Goal: Information Seeking & Learning: Compare options

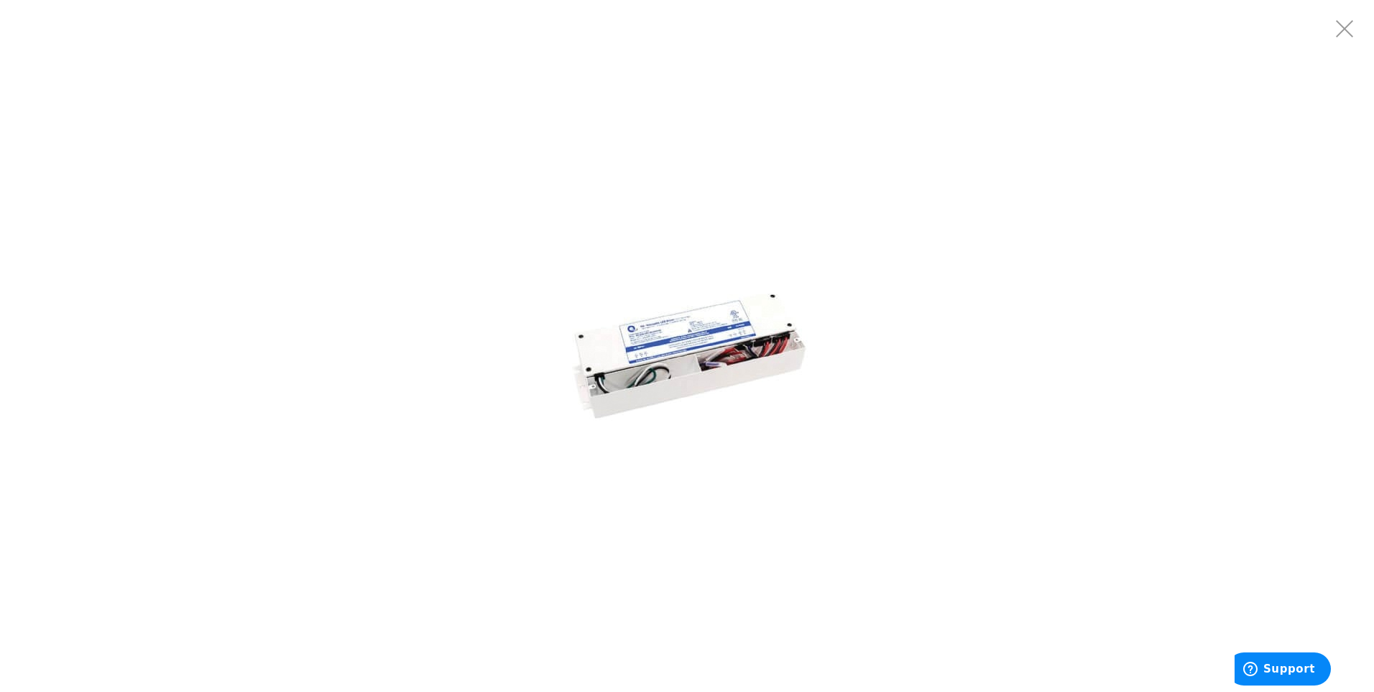
click at [632, 387] on img at bounding box center [687, 346] width 288 height 288
click at [679, 371] on img at bounding box center [687, 346] width 288 height 288
click at [681, 339] on img at bounding box center [687, 346] width 288 height 288
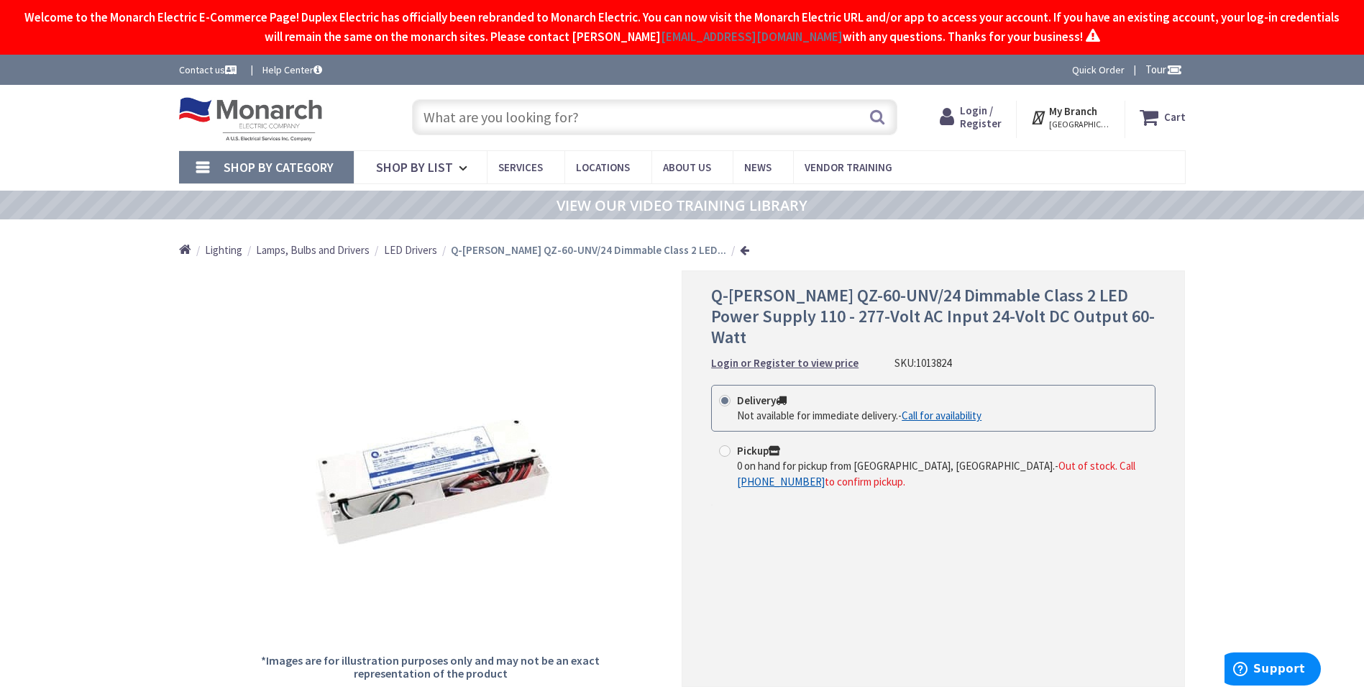
scroll to position [72, 0]
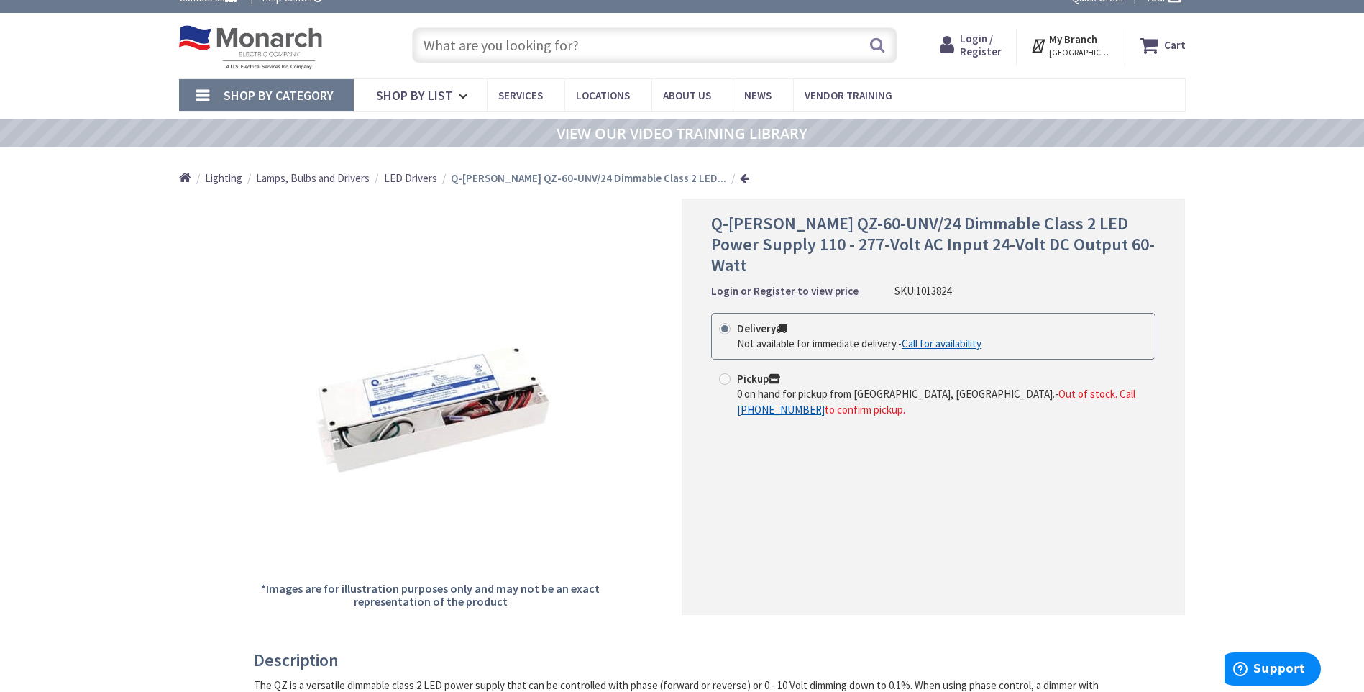
click at [477, 178] on strong "Q-Tran QZ-60-UNV/24 Dimmable Class 2 LED..." at bounding box center [588, 178] width 275 height 14
click at [432, 175] on span "LED Drivers" at bounding box center [410, 178] width 53 height 14
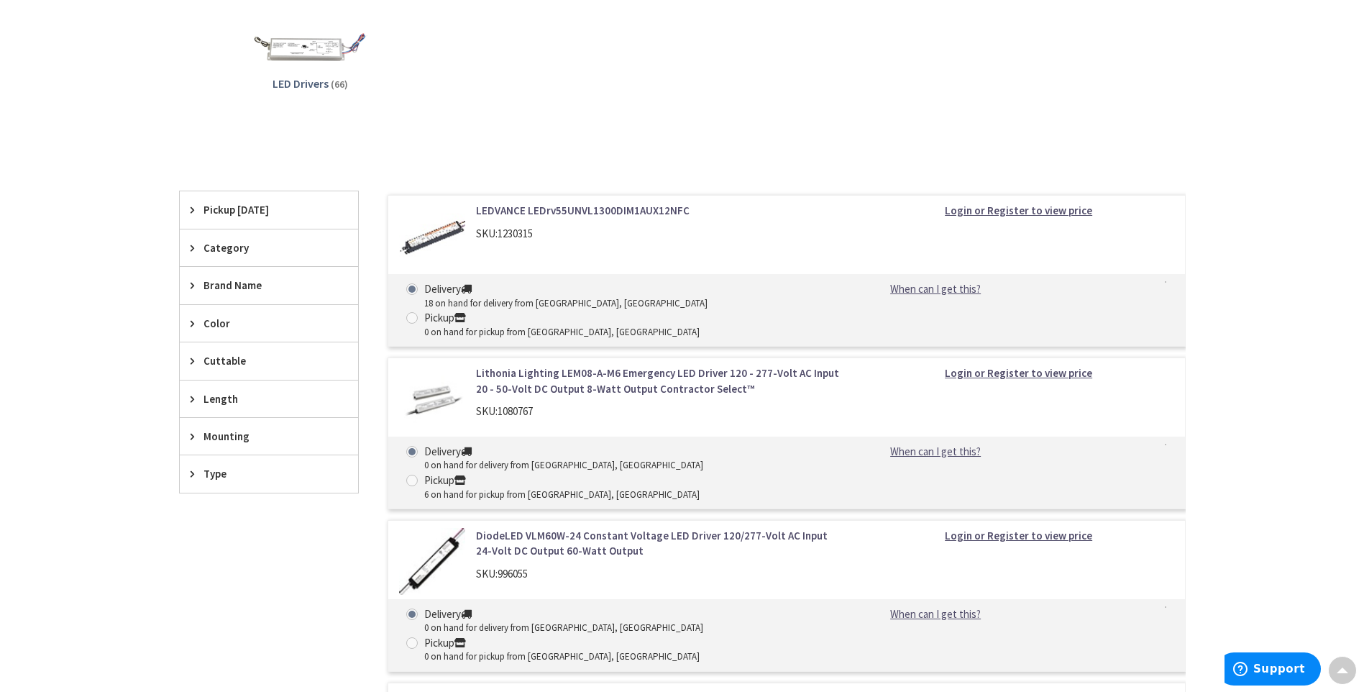
click at [226, 283] on span "Brand Name" at bounding box center [261, 284] width 117 height 15
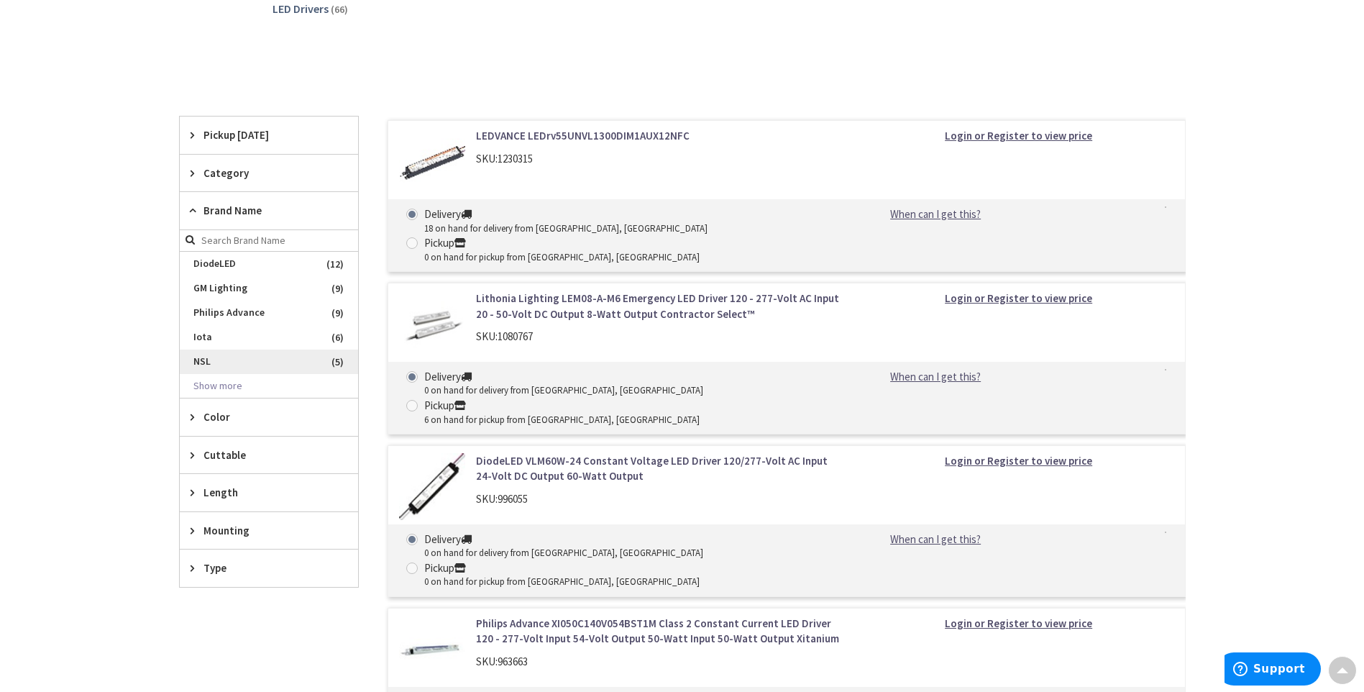
scroll to position [359, 0]
click at [221, 385] on button "Show more" at bounding box center [269, 389] width 178 height 24
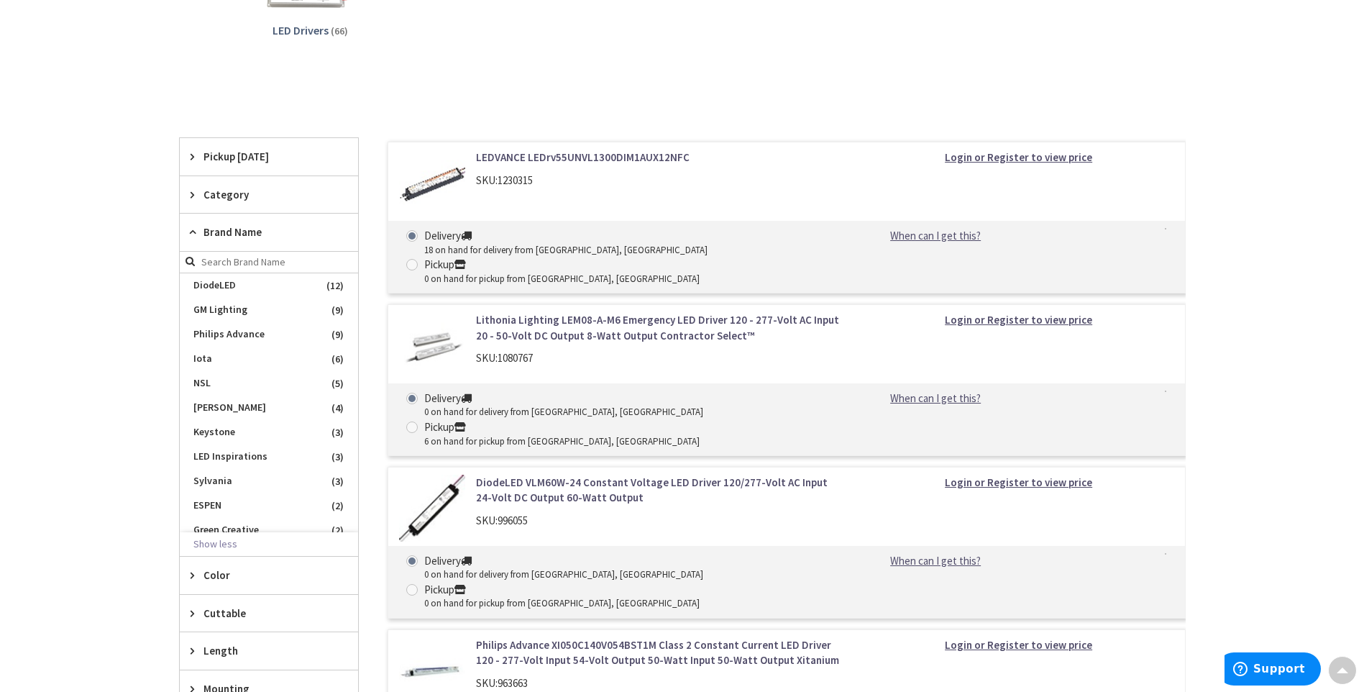
scroll to position [288, 0]
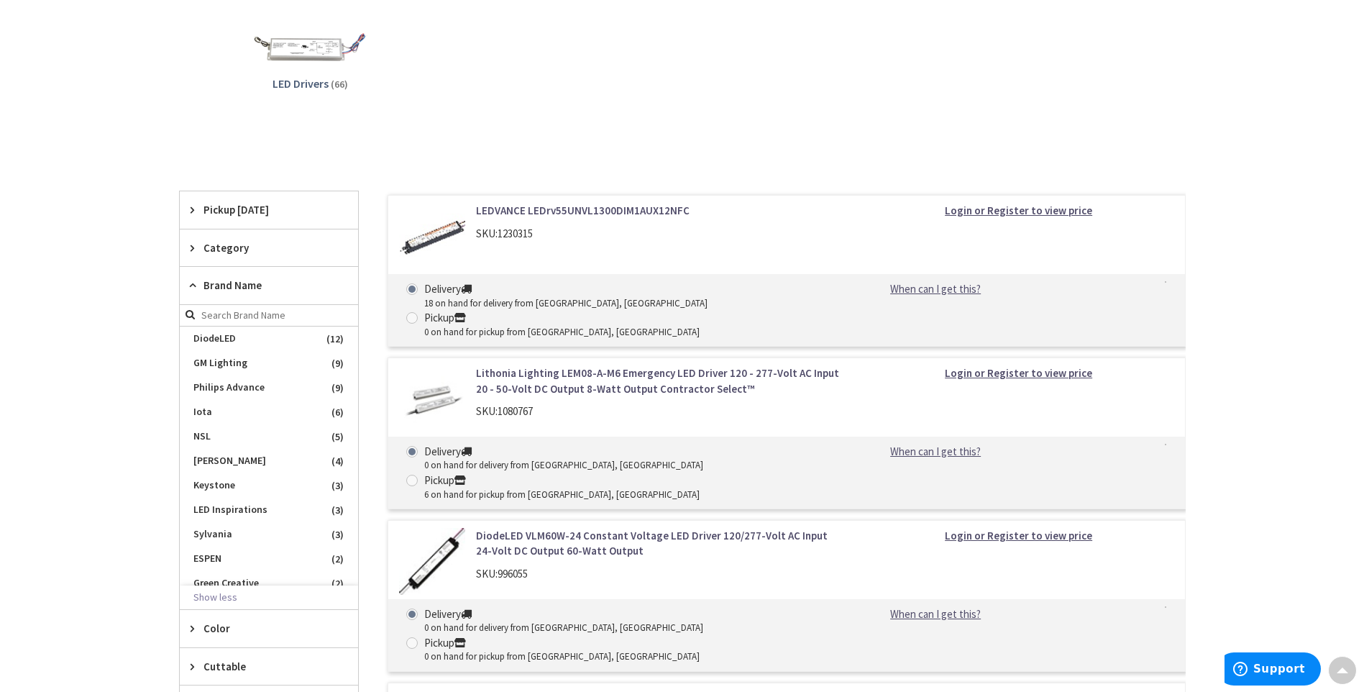
click at [229, 246] on span "Category" at bounding box center [261, 247] width 117 height 15
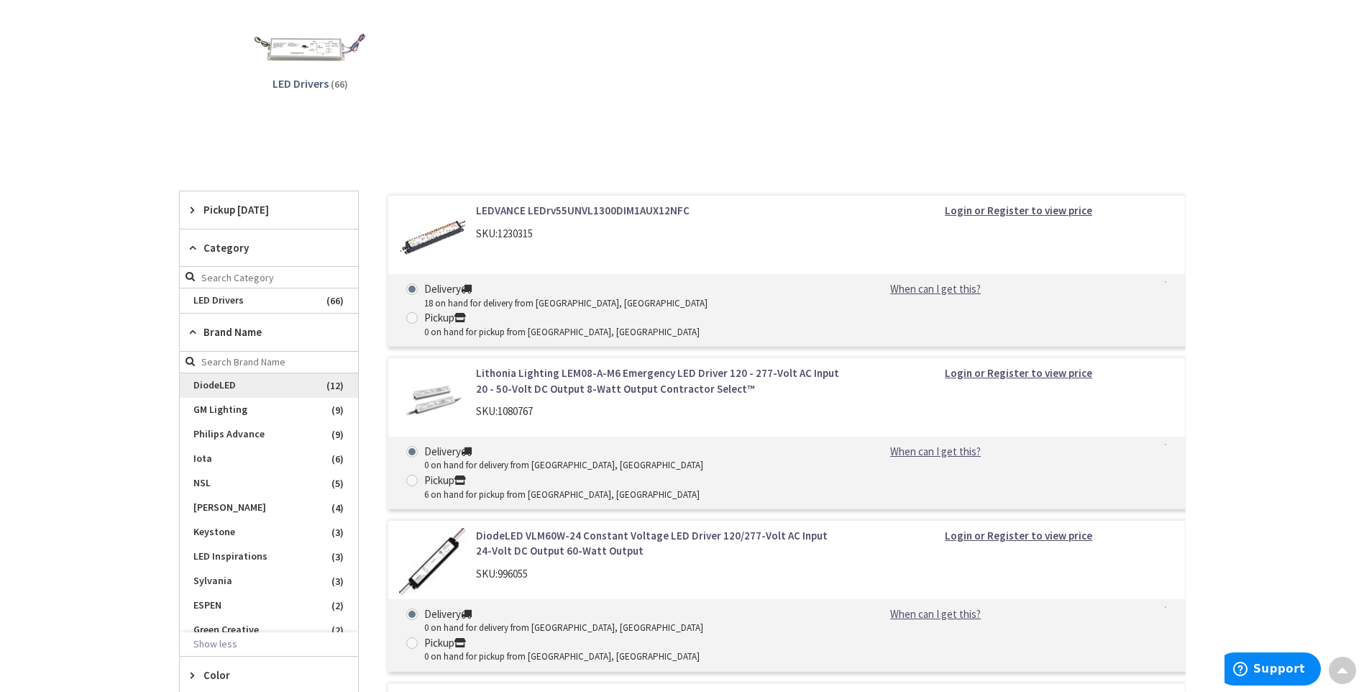
click at [244, 380] on span "DiodeLED" at bounding box center [269, 385] width 178 height 24
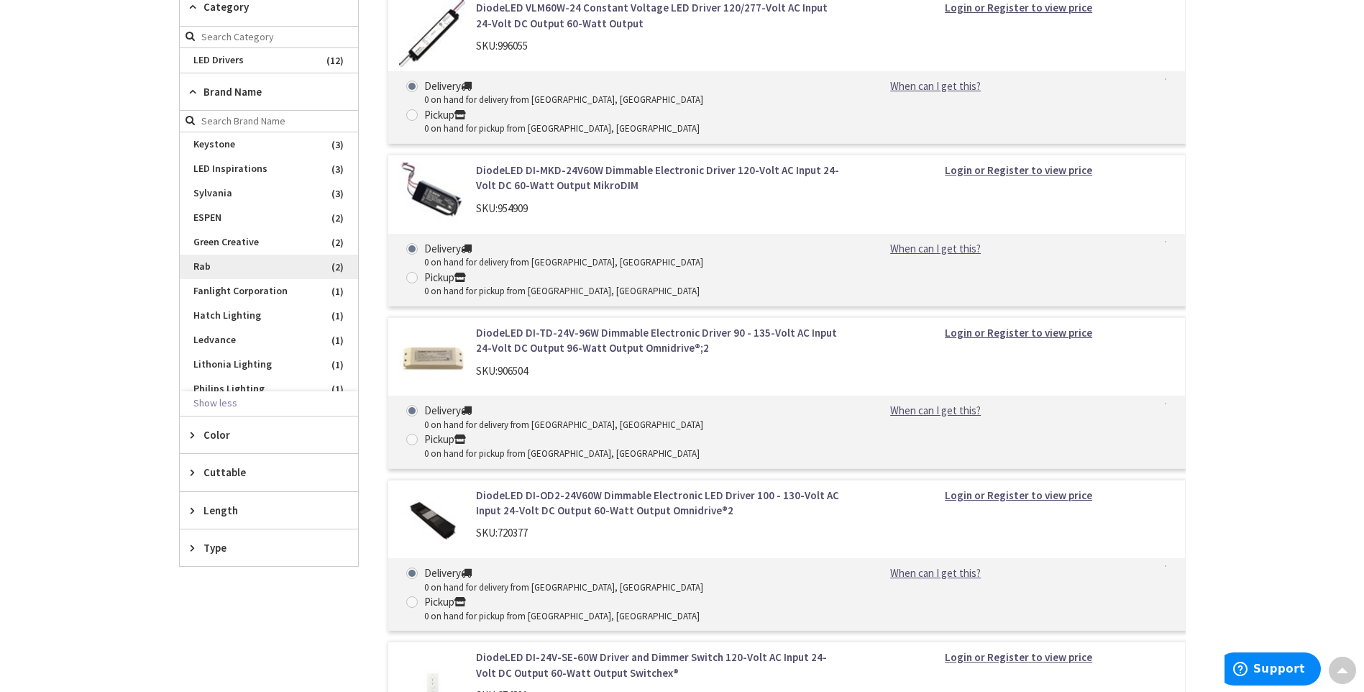
scroll to position [181, 0]
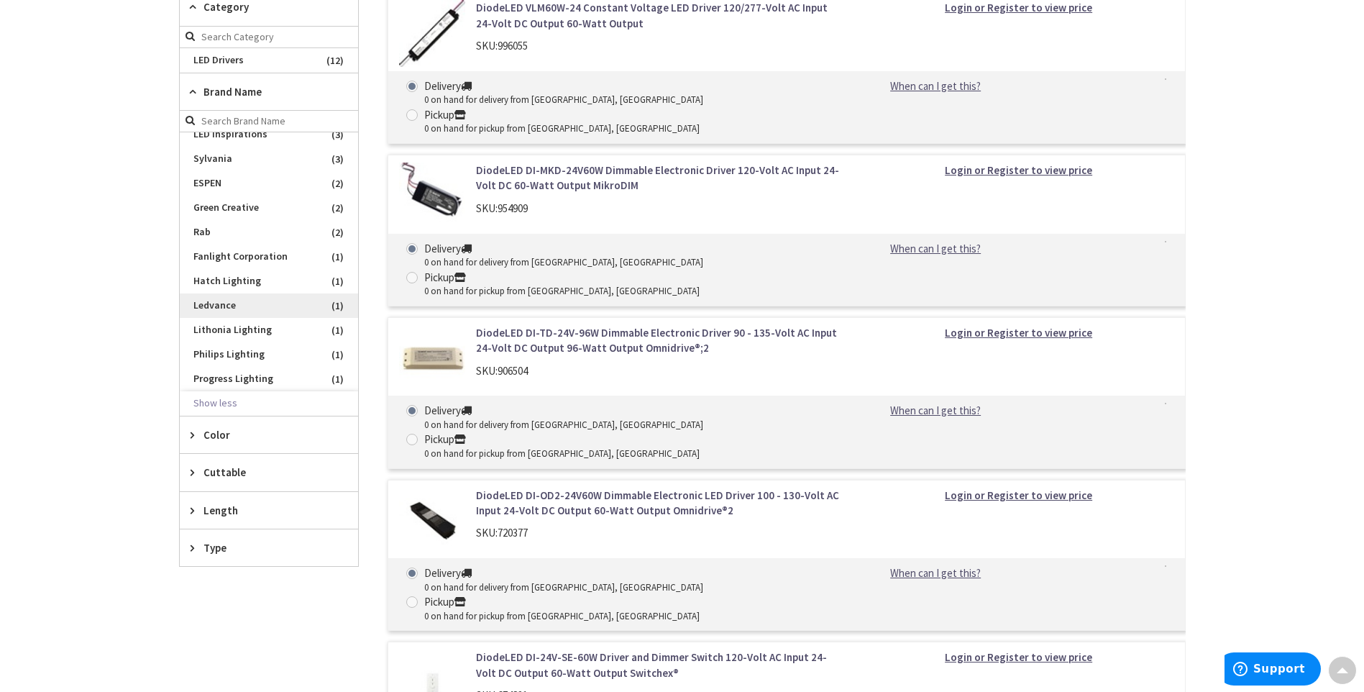
click at [235, 298] on span "Ledvance" at bounding box center [269, 305] width 178 height 24
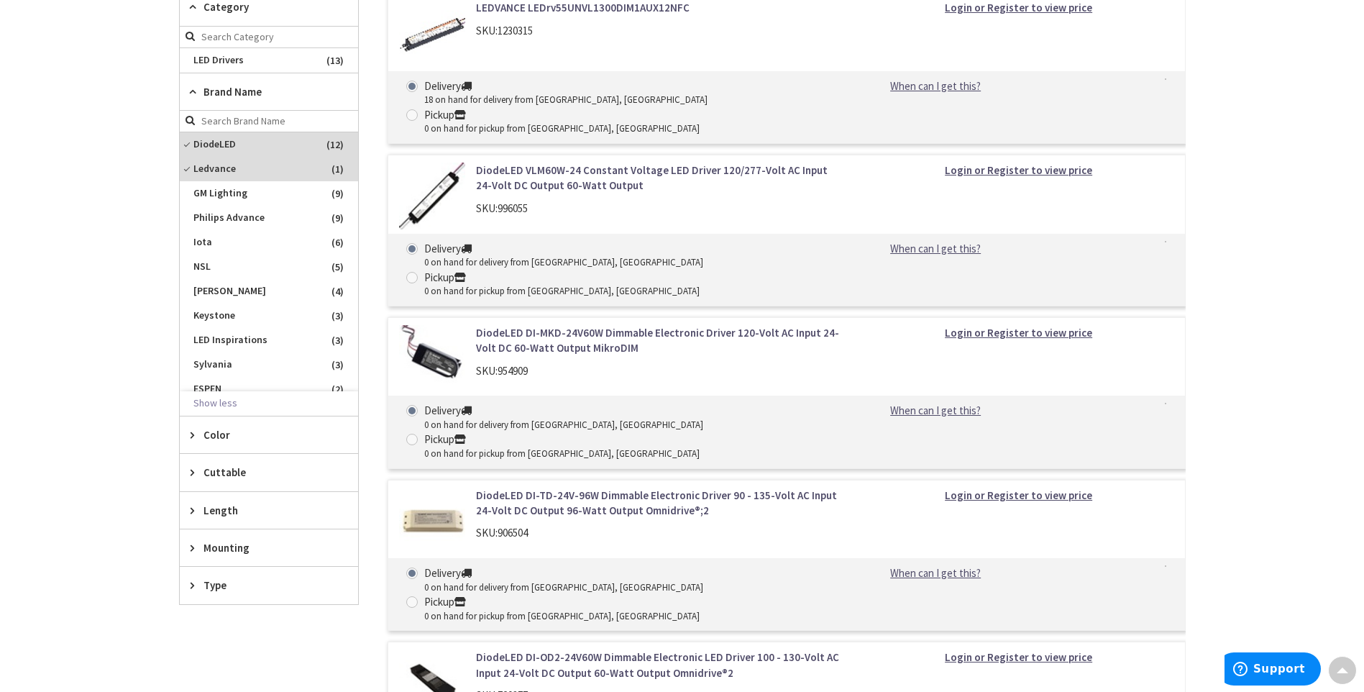
scroll to position [431, 0]
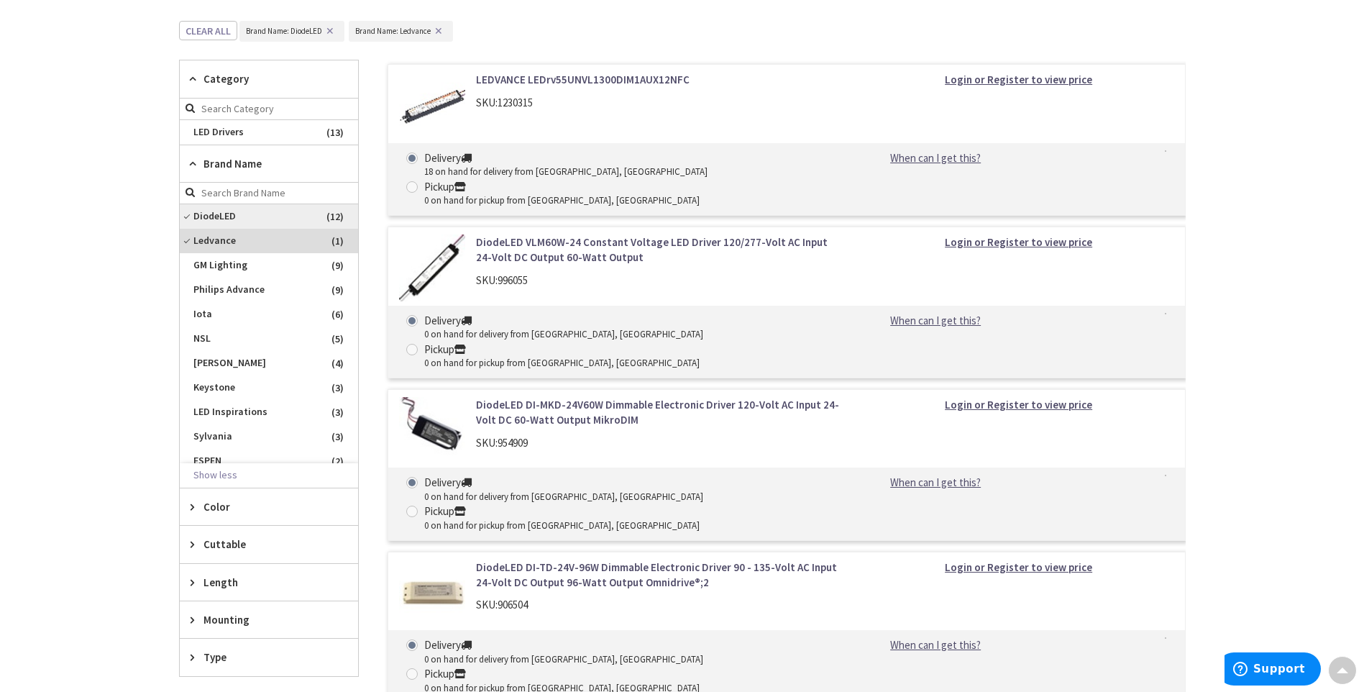
click at [283, 218] on span "DiodeLED" at bounding box center [269, 216] width 178 height 24
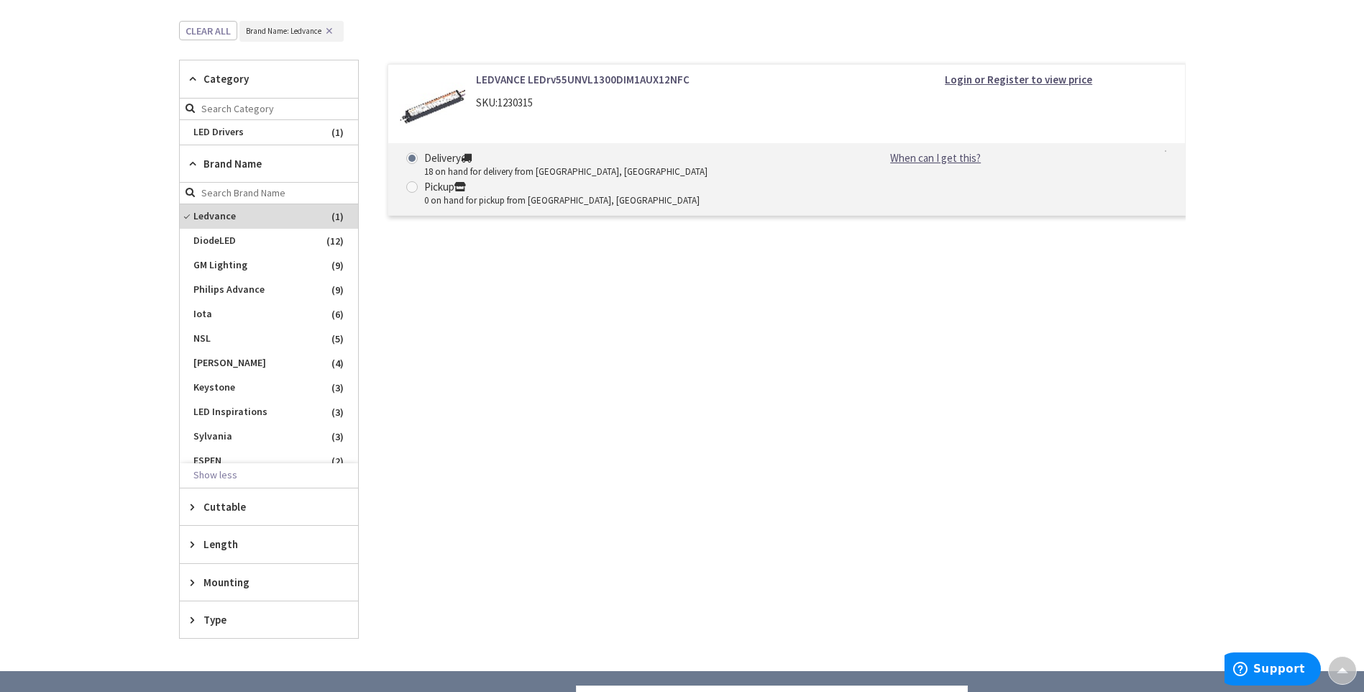
click at [608, 86] on link "LEDVANCE LEDrv55UNVL1300DIM1AUX12NFC" at bounding box center [659, 79] width 366 height 15
